Goal: Task Accomplishment & Management: Complete application form

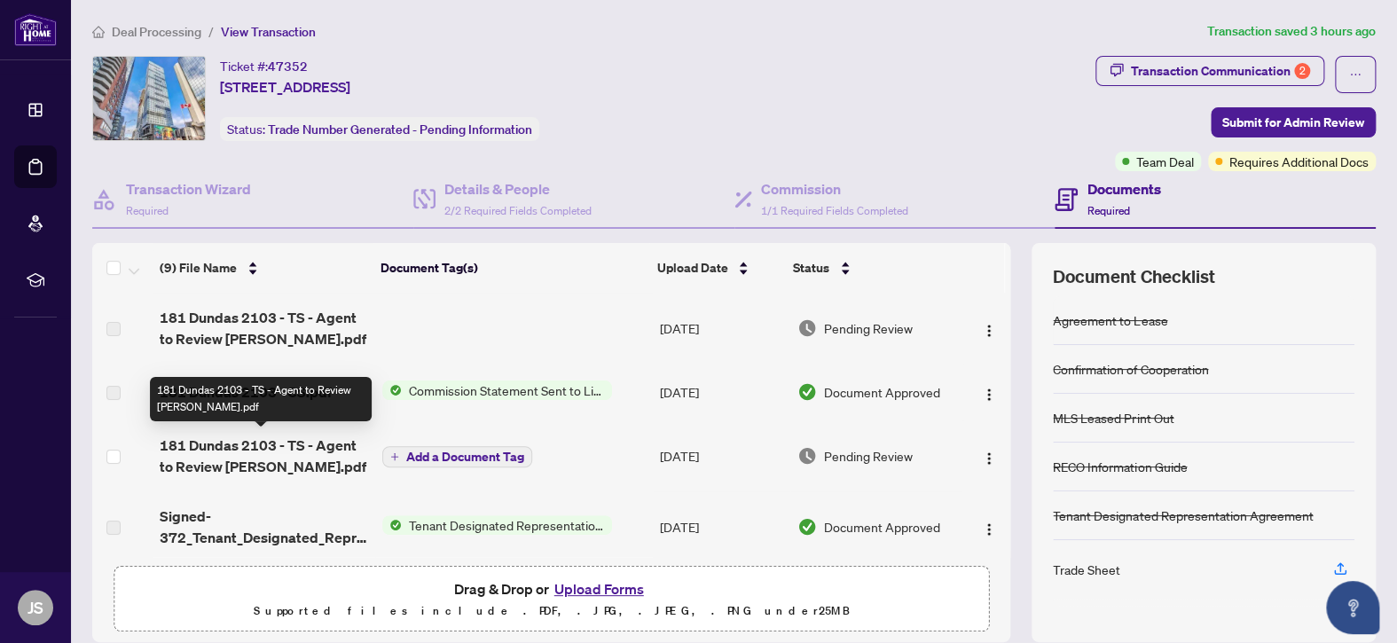
click at [217, 446] on span "181 Dundas 2103 - TS - Agent to Review [PERSON_NAME].pdf" at bounding box center [264, 456] width 208 height 43
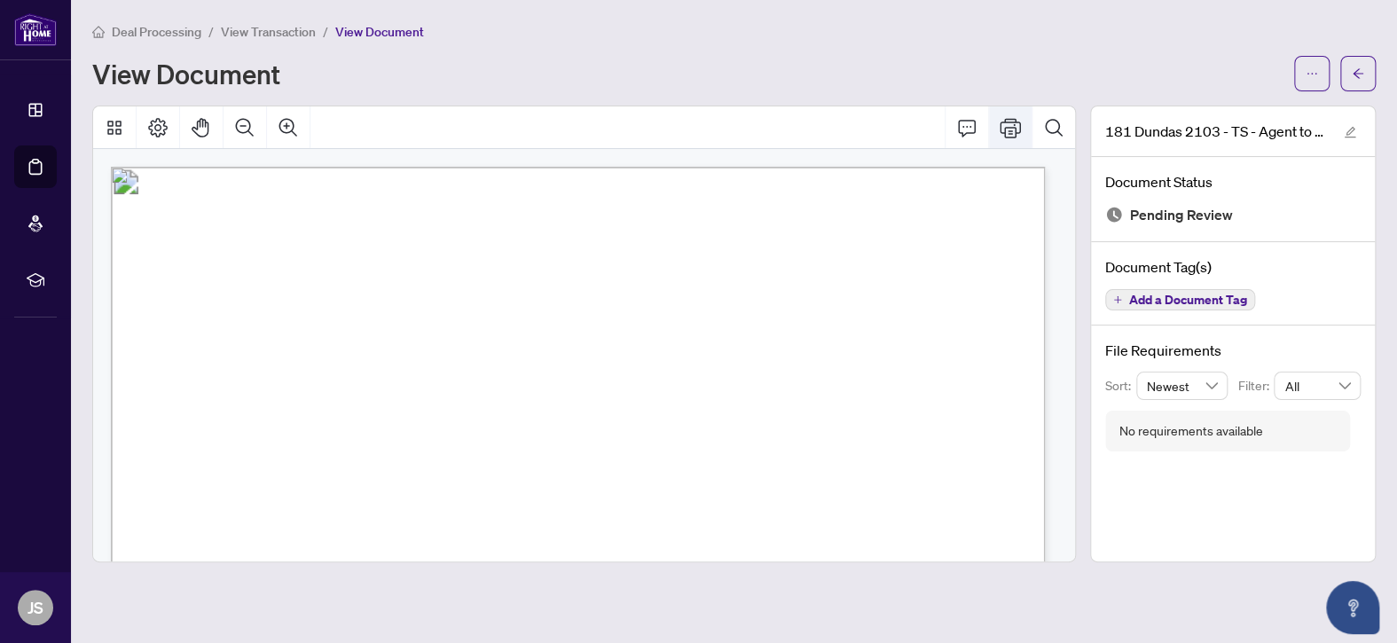
click at [1009, 125] on icon "Print" at bounding box center [1009, 127] width 21 height 21
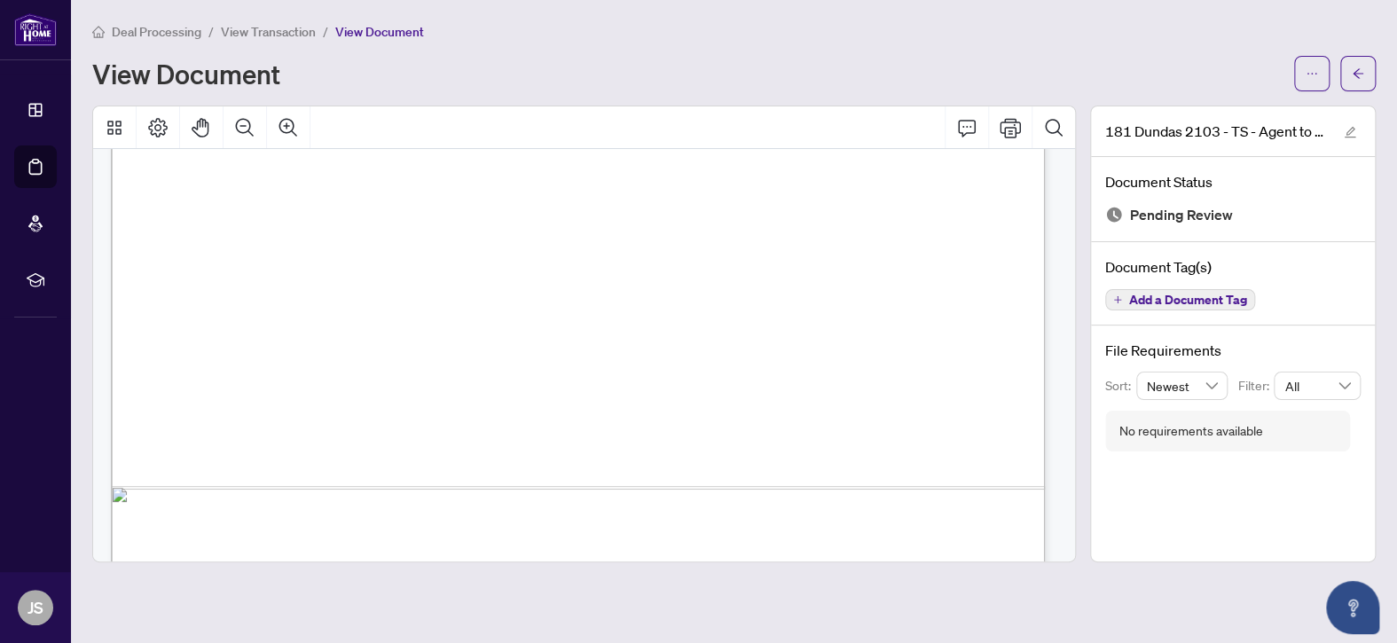
scroll to position [798, 0]
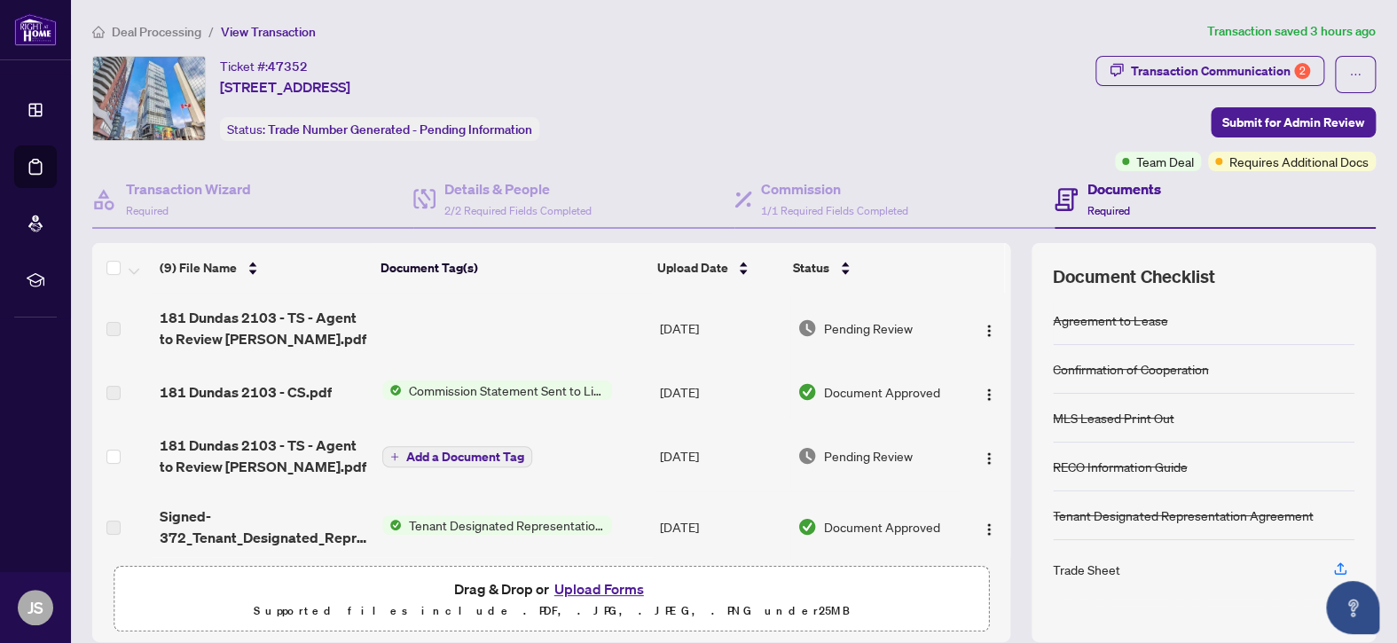
scroll to position [89, 0]
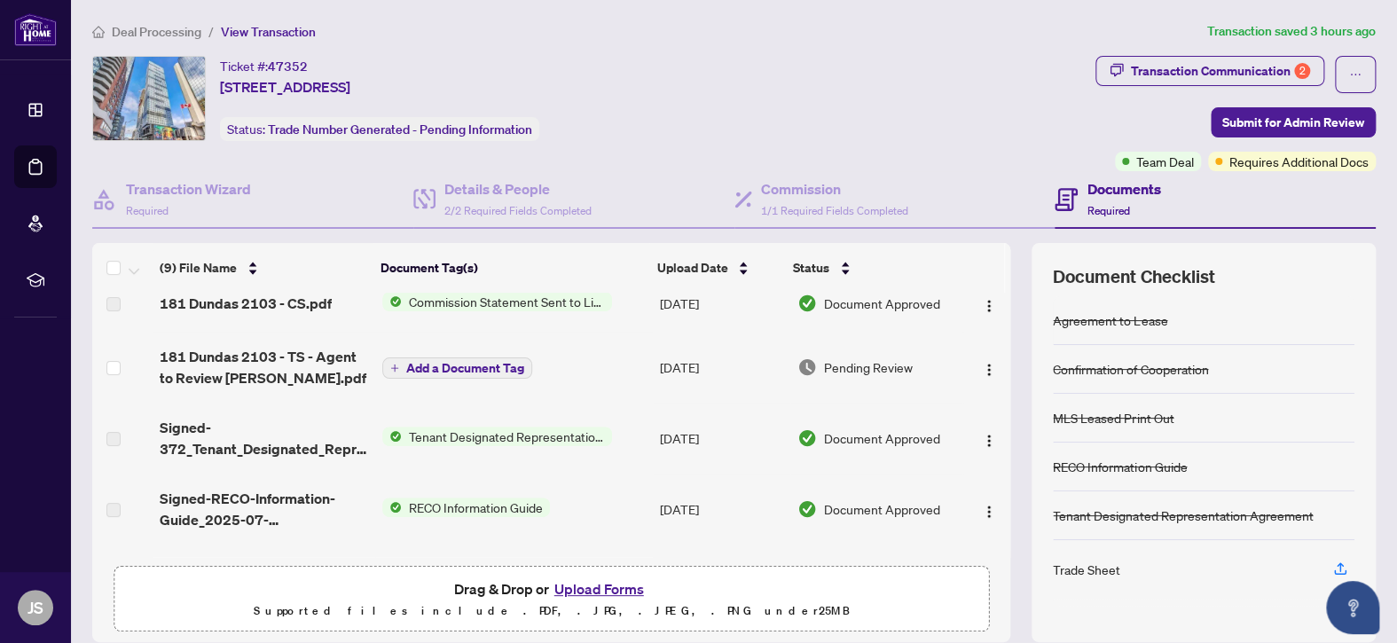
click at [392, 364] on icon "plus" at bounding box center [394, 368] width 9 height 9
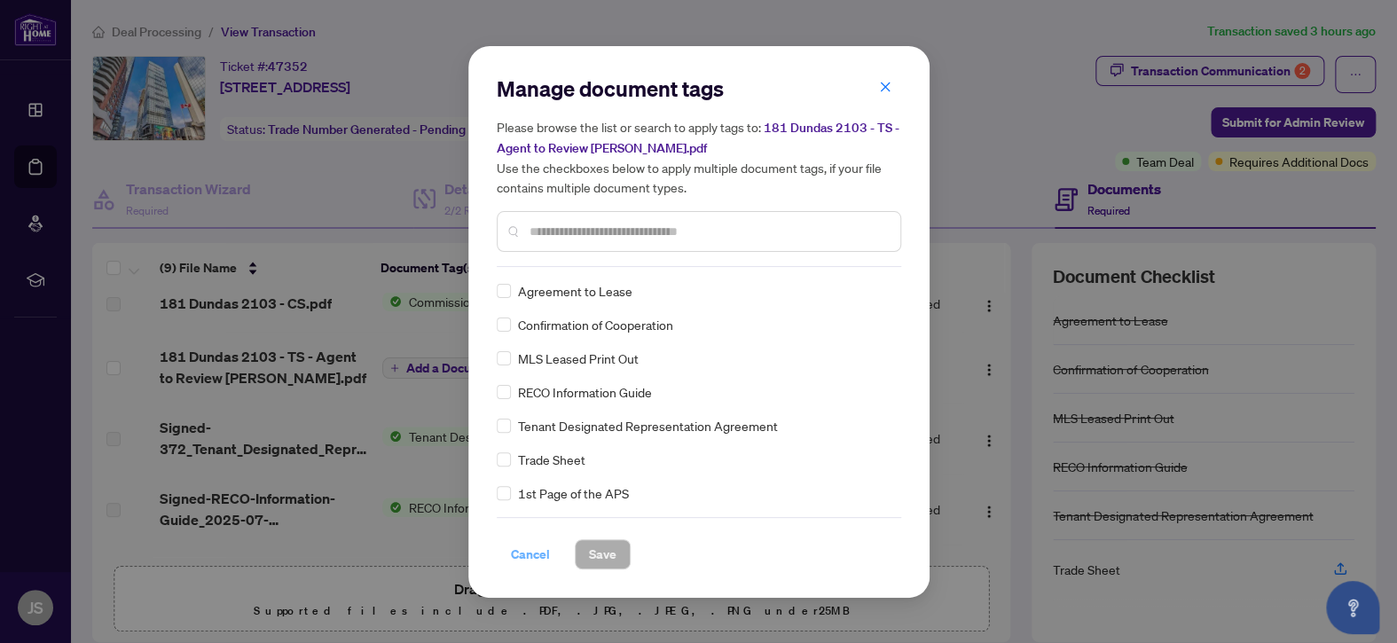
click at [528, 552] on span "Cancel" at bounding box center [530, 554] width 39 height 28
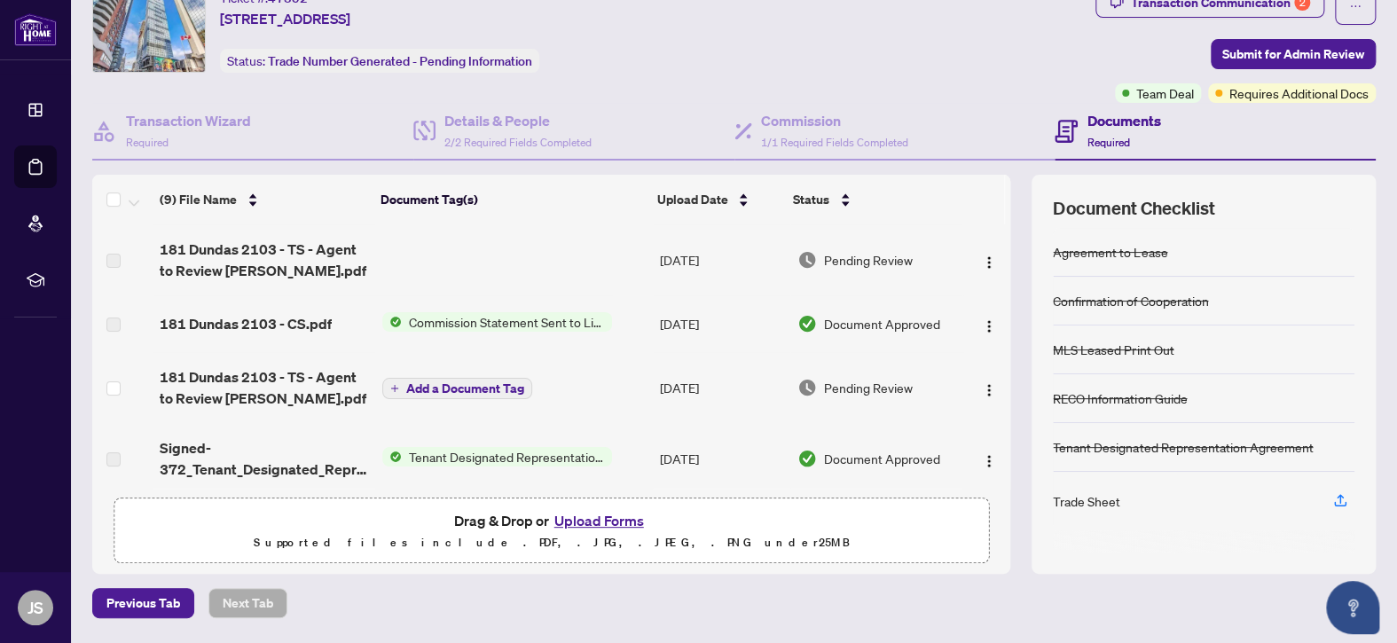
scroll to position [0, 0]
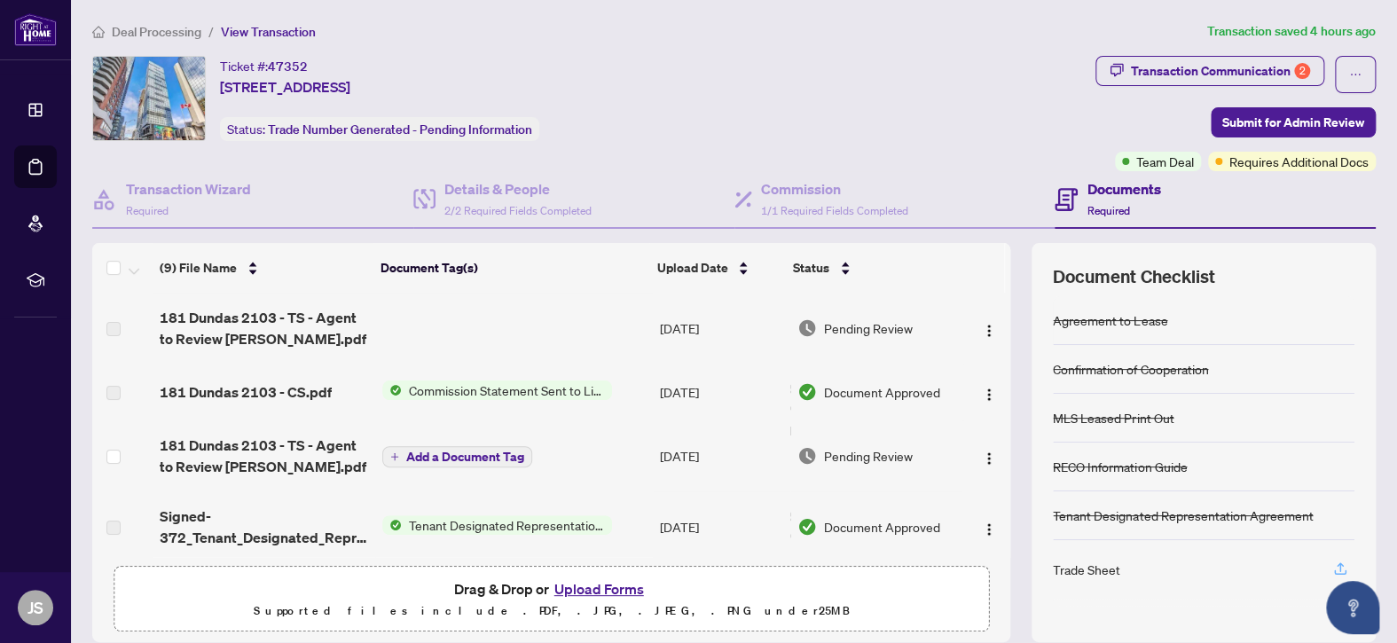
click at [1332, 564] on icon "button" at bounding box center [1340, 568] width 16 height 16
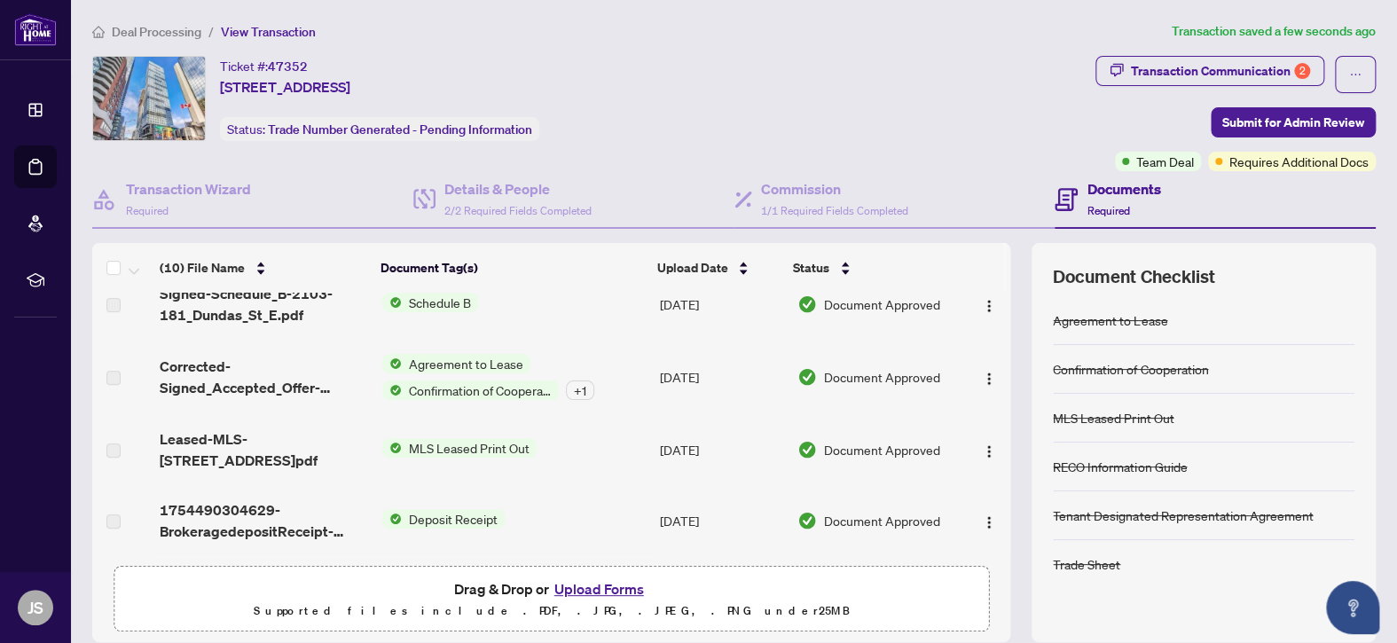
scroll to position [177, 0]
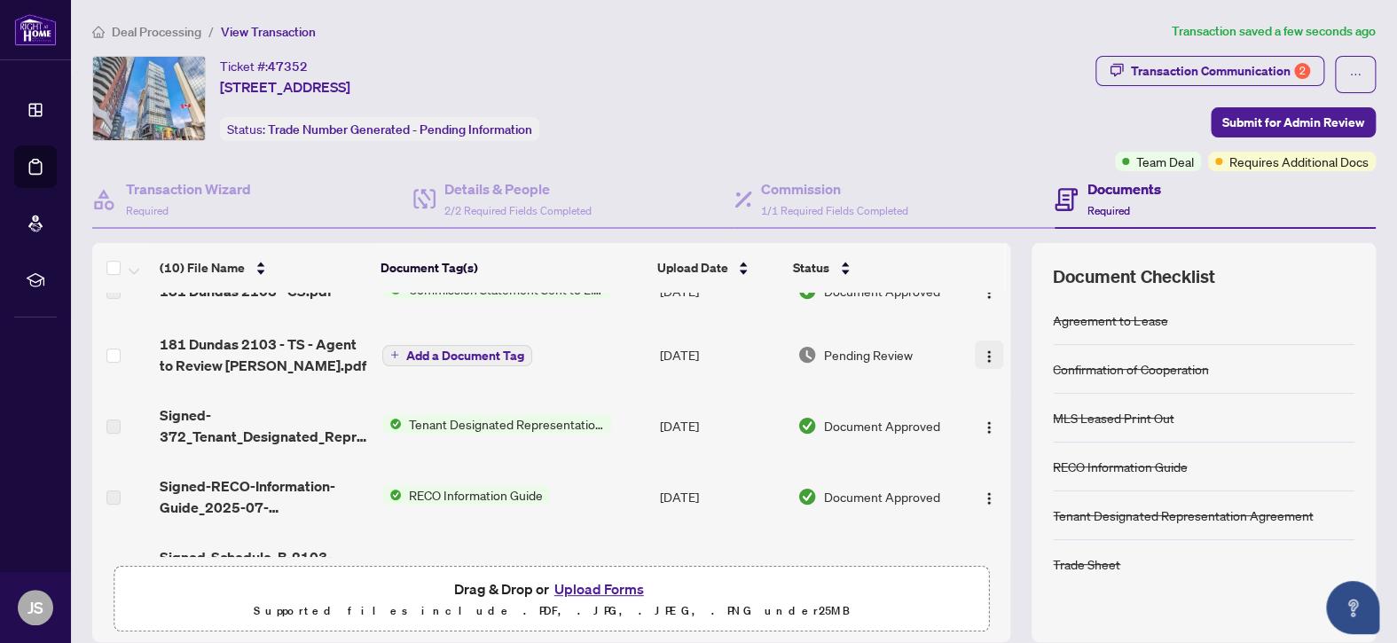
click at [982, 351] on img "button" at bounding box center [989, 356] width 14 height 14
click at [439, 349] on span "Add a Document Tag" at bounding box center [465, 355] width 118 height 12
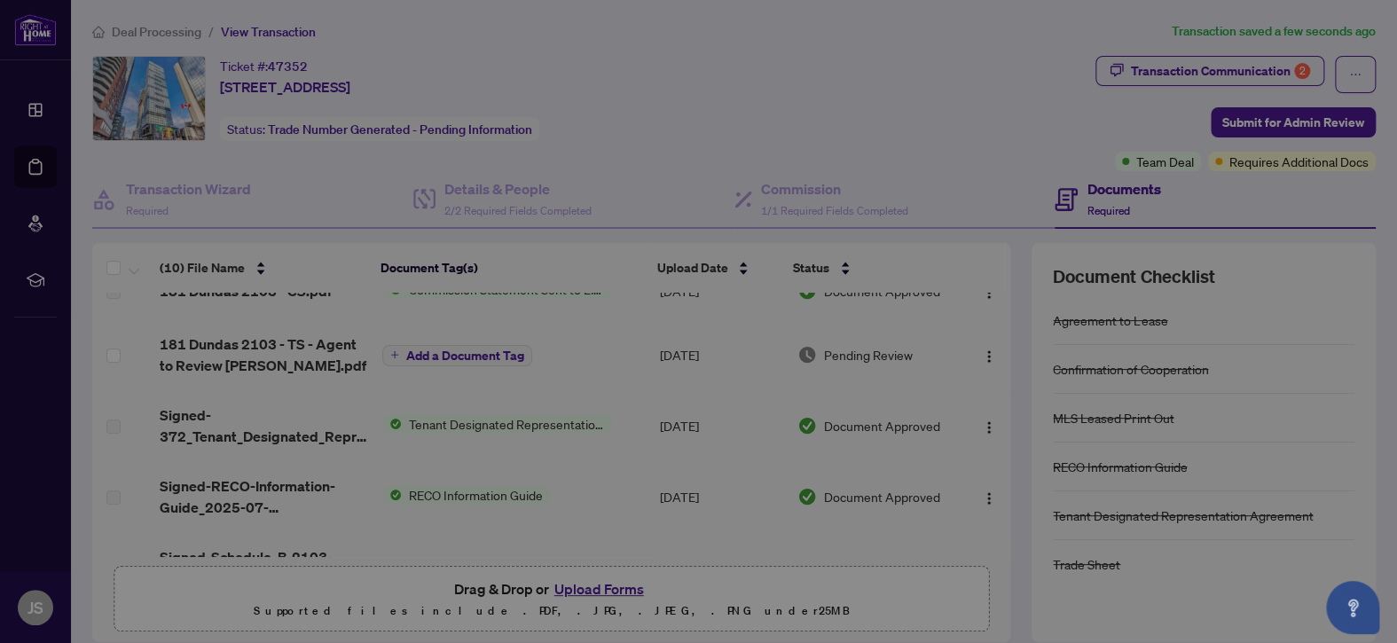
click at [439, 349] on div "Manage document tags Please browse the list or search to apply tags to: 181 Dun…" at bounding box center [698, 321] width 1397 height 643
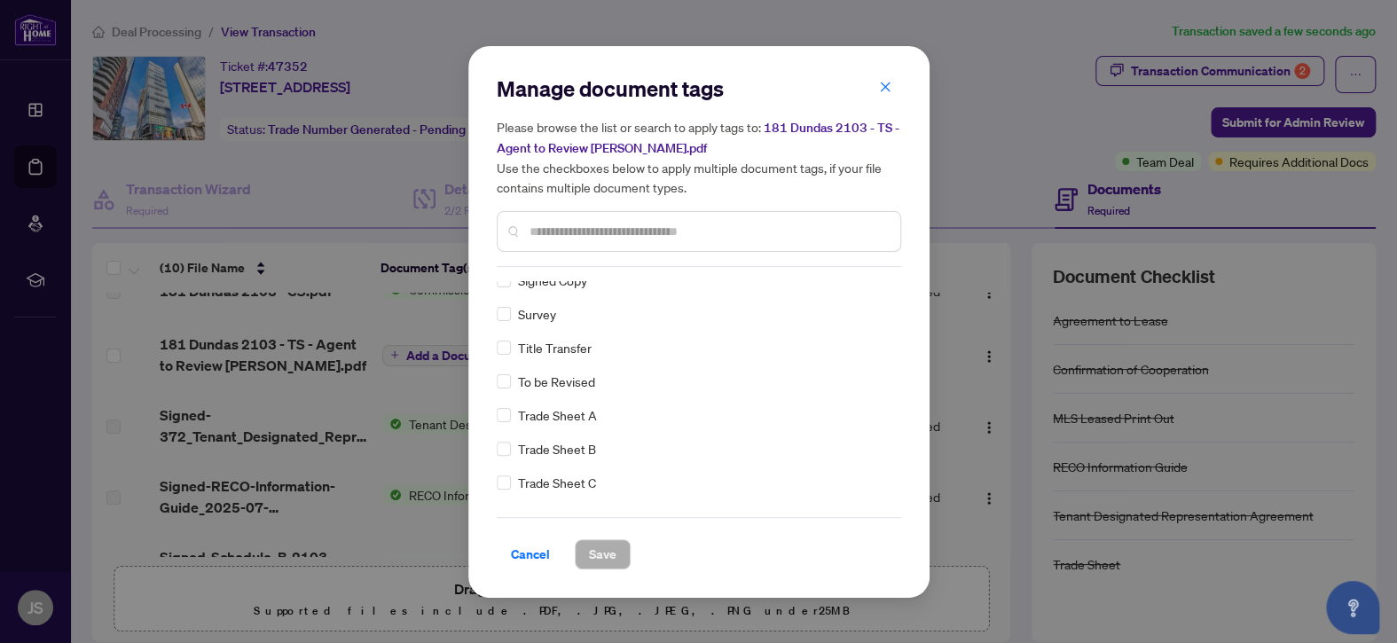
scroll to position [3902, 0]
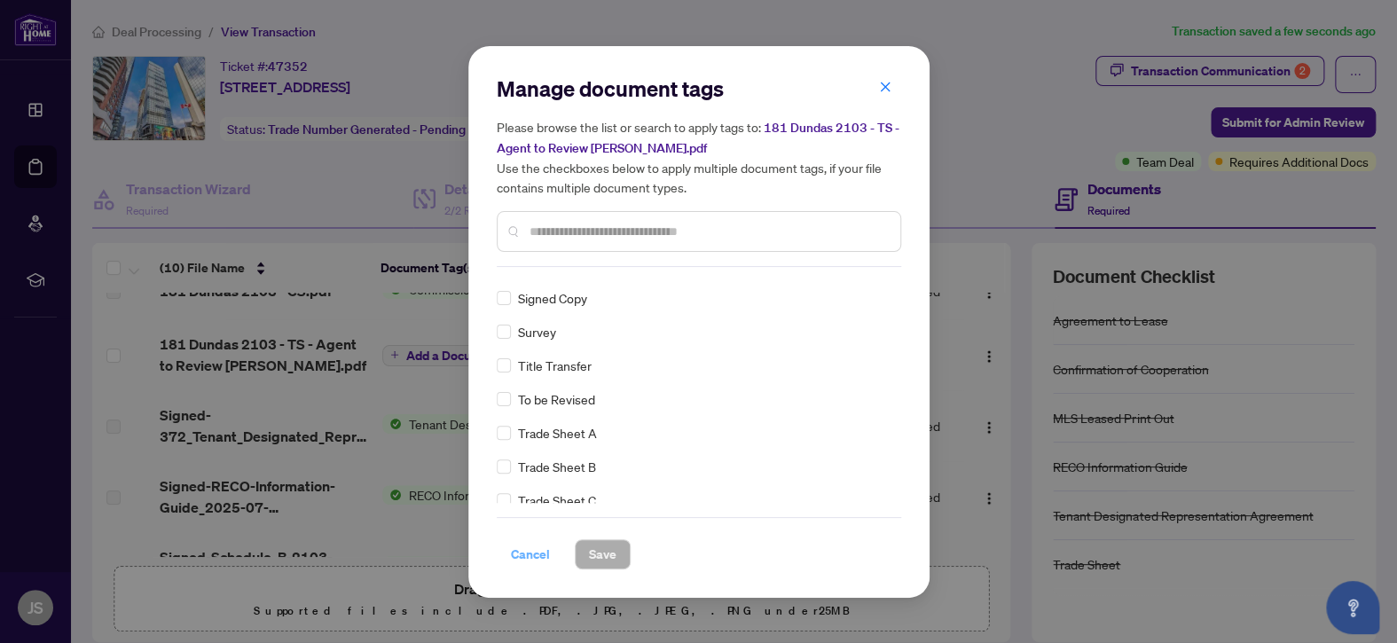
click at [523, 550] on span "Cancel" at bounding box center [530, 554] width 39 height 28
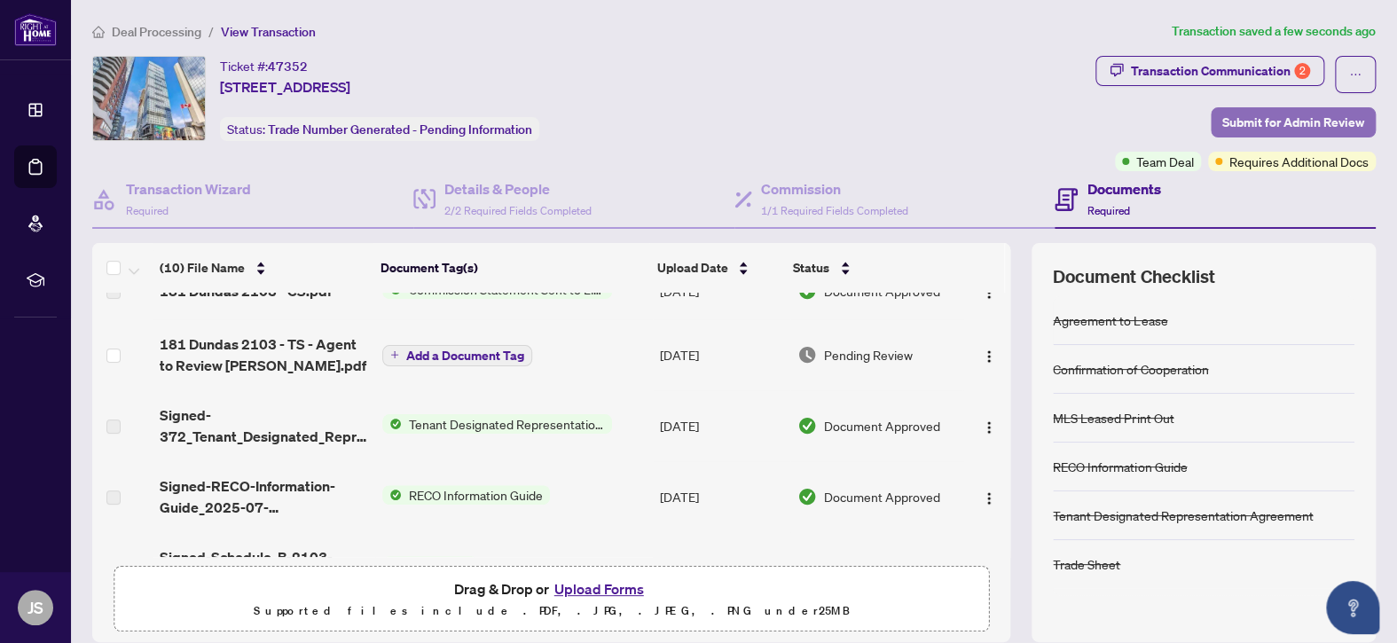
click at [1262, 117] on span "Submit for Admin Review" at bounding box center [1293, 122] width 142 height 28
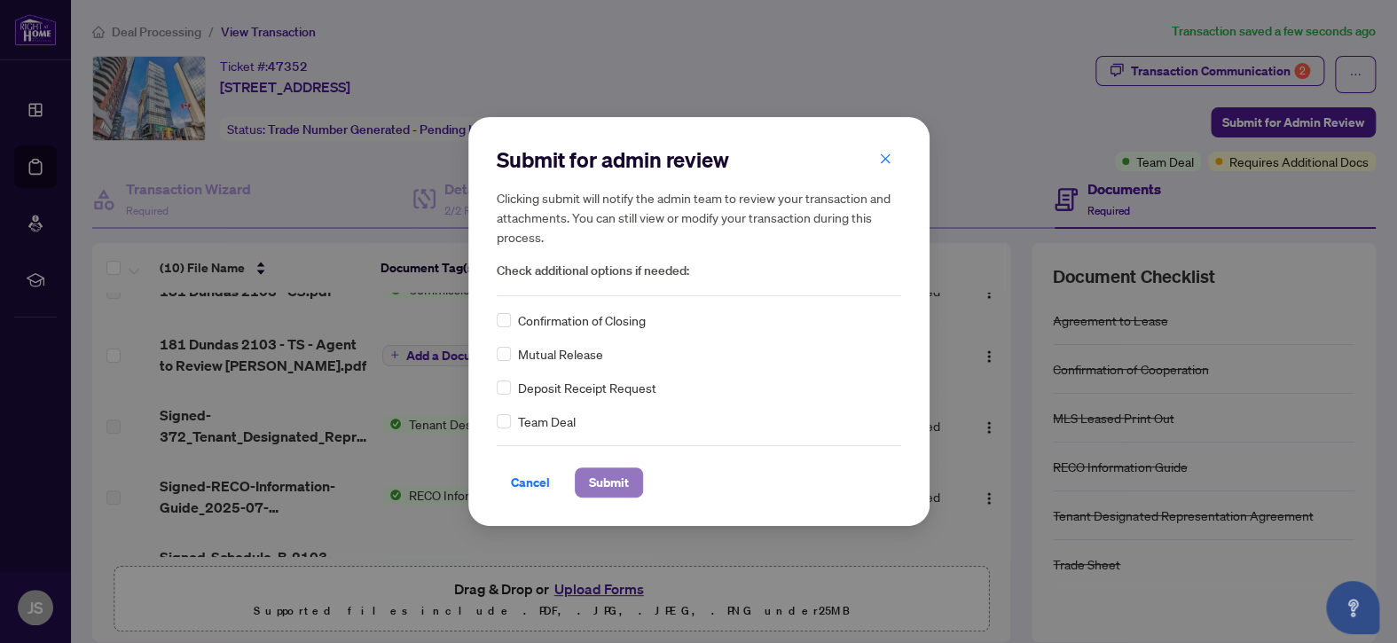
click at [615, 484] on span "Submit" at bounding box center [609, 482] width 40 height 28
